Goal: Consume media (video, audio): Consume media (video, audio)

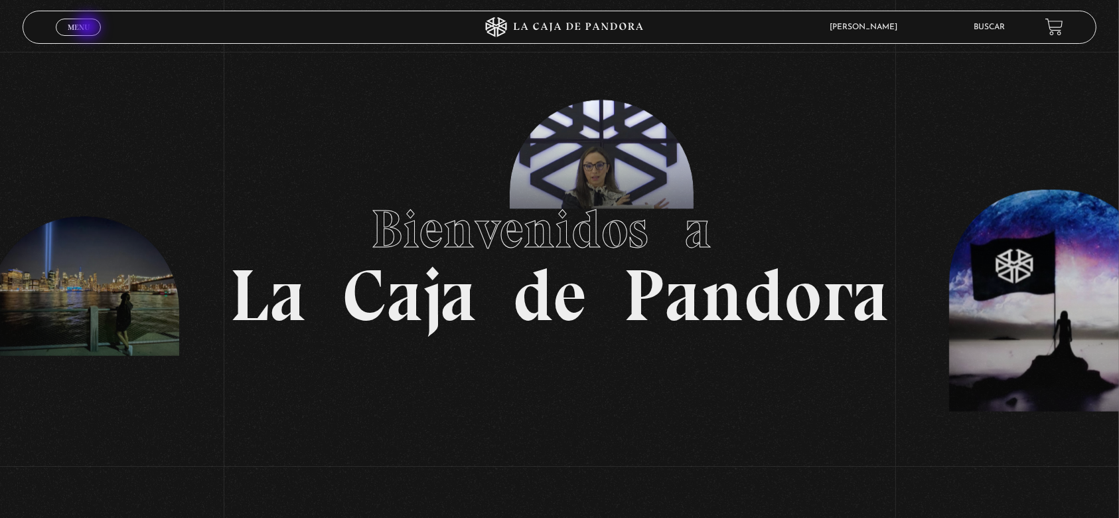
click at [89, 28] on span "Menu" at bounding box center [79, 27] width 22 height 8
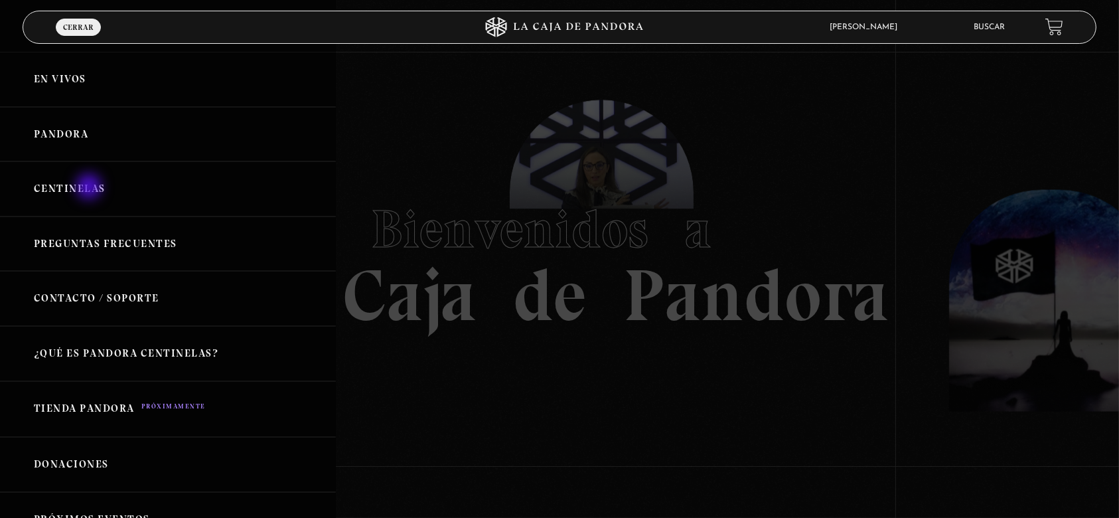
click at [90, 188] on link "Centinelas" at bounding box center [168, 188] width 336 height 55
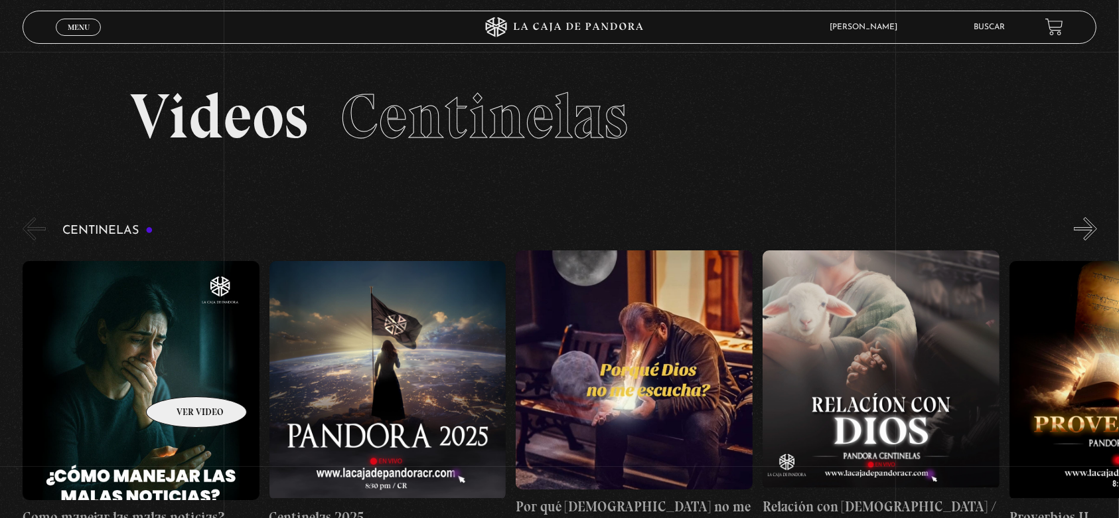
click at [179, 376] on figure at bounding box center [141, 380] width 237 height 239
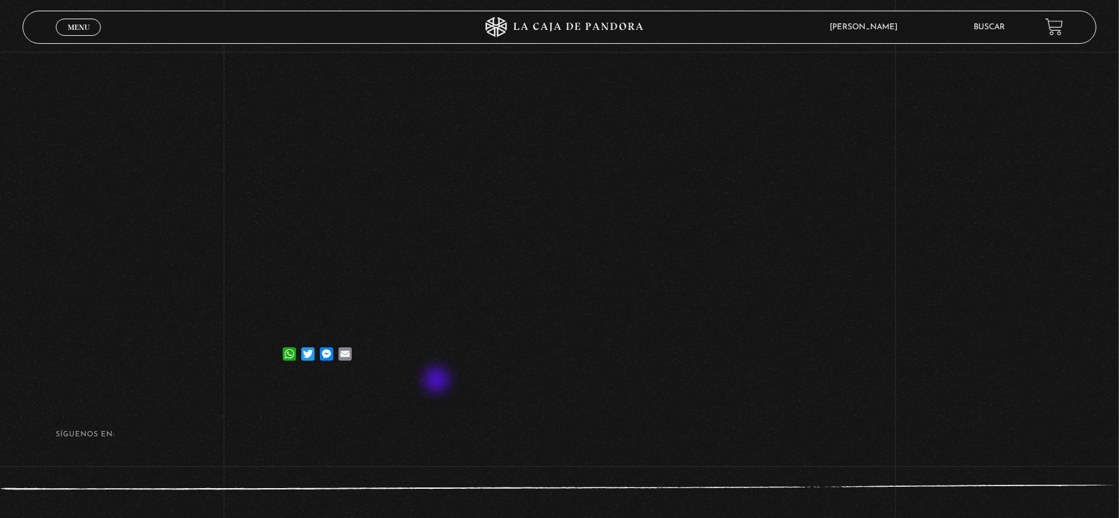
scroll to position [265, 0]
